Goal: Transaction & Acquisition: Purchase product/service

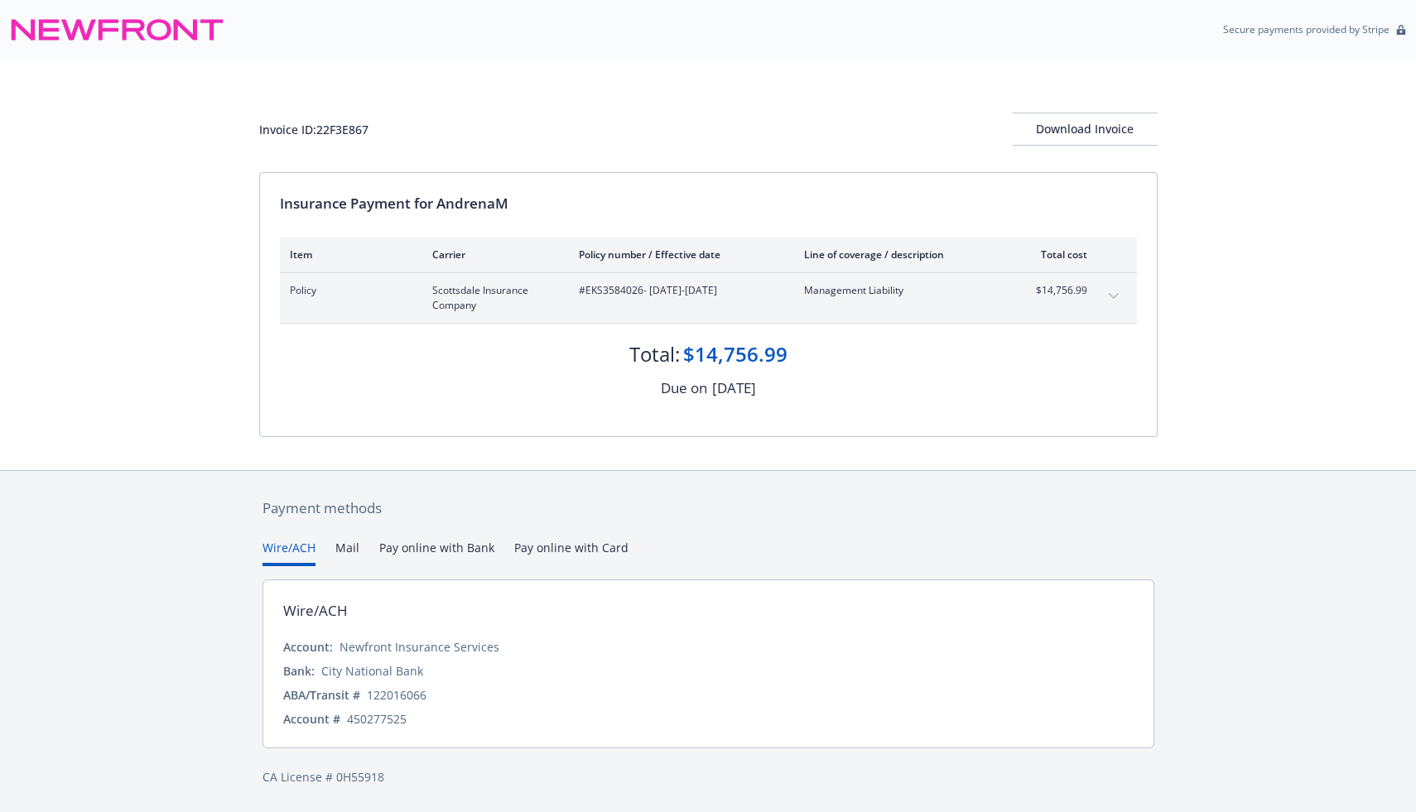
click at [450, 546] on button "Pay online with Bank" at bounding box center [436, 552] width 115 height 27
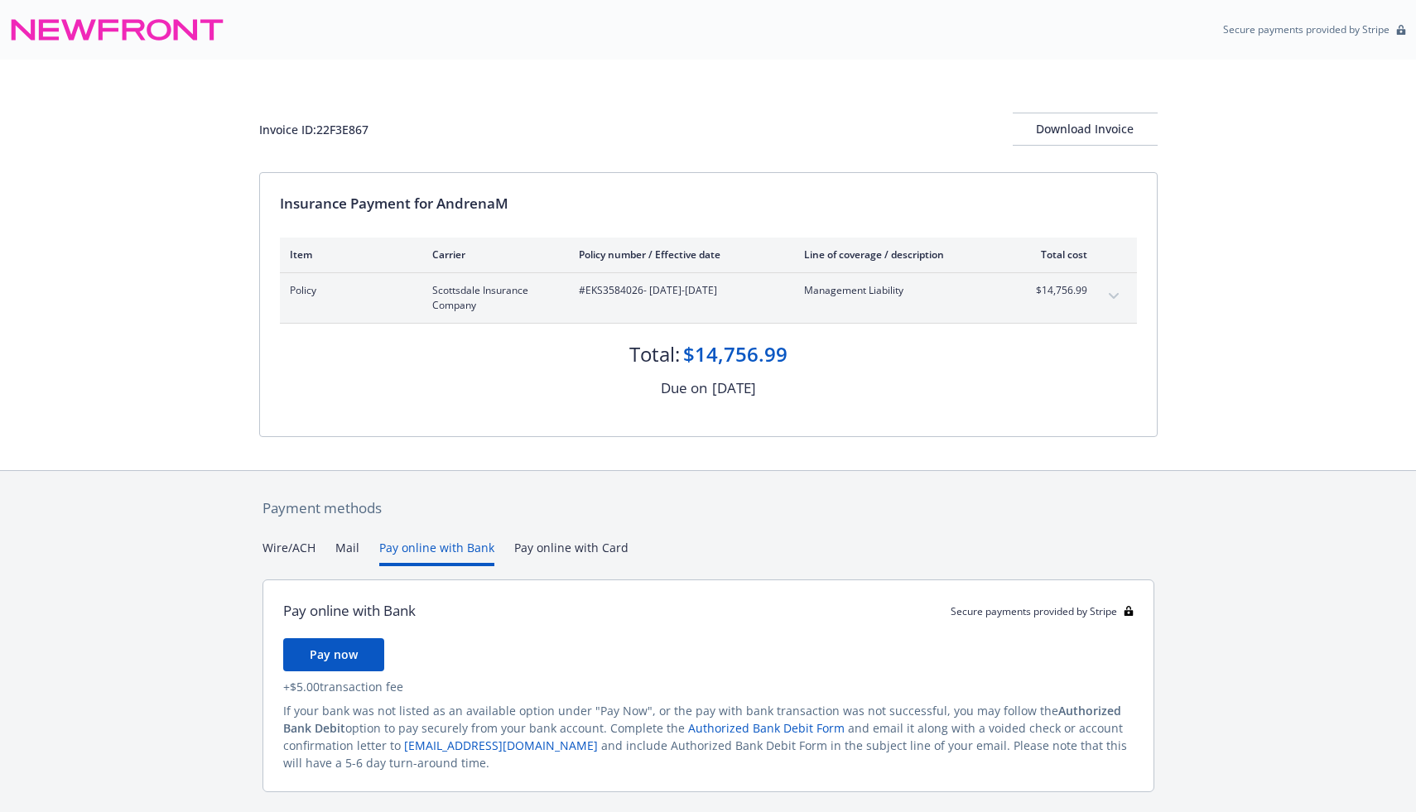
click at [297, 509] on div "Payment methods Wire/ACH Mail Pay online with Bank Pay online with Card Pay onl…" at bounding box center [708, 664] width 898 height 386
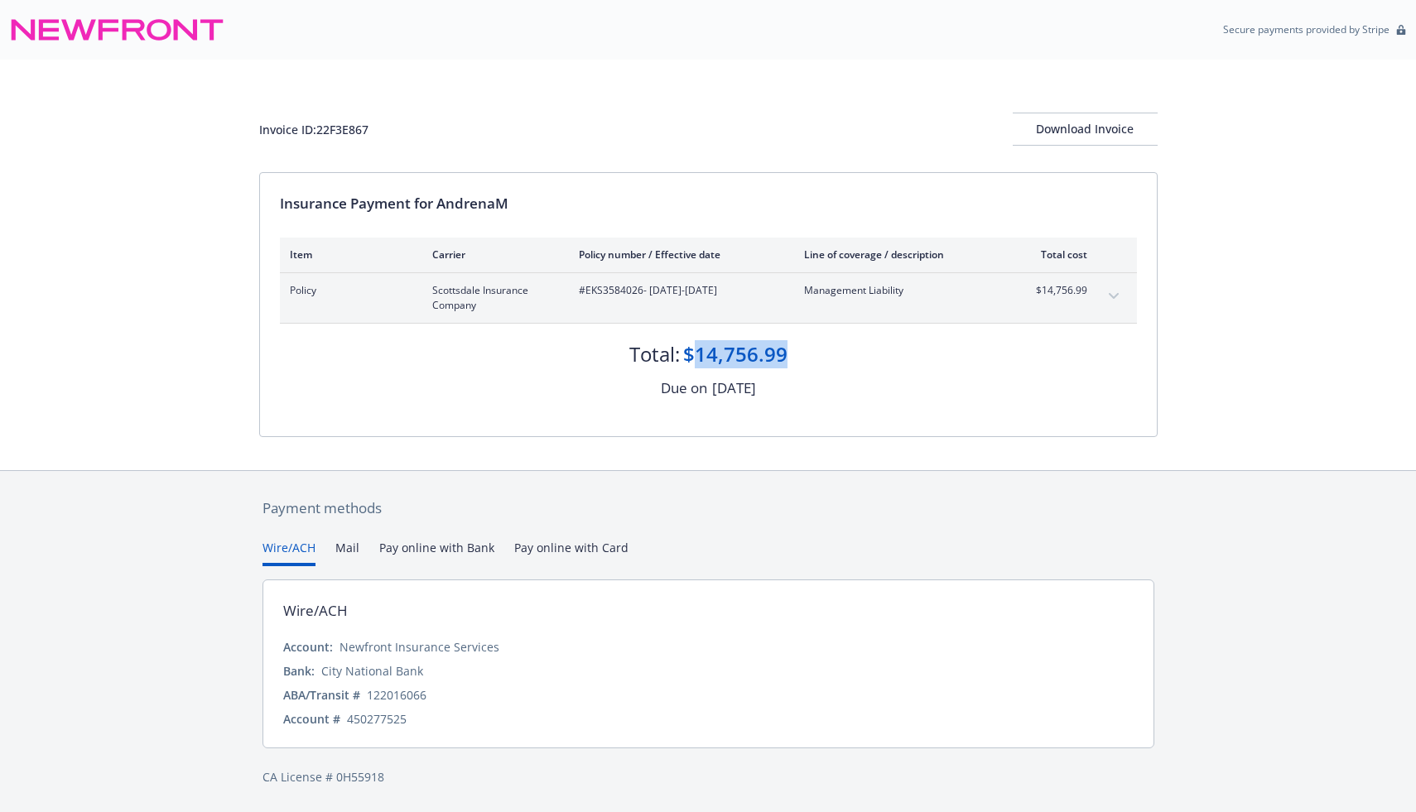
drag, startPoint x: 789, startPoint y: 353, endPoint x: 700, endPoint y: 355, distance: 89.5
click at [700, 355] on div "Total: $14,756.99" at bounding box center [708, 346] width 857 height 45
copy div "14,756.99"
